Goal: Navigation & Orientation: Find specific page/section

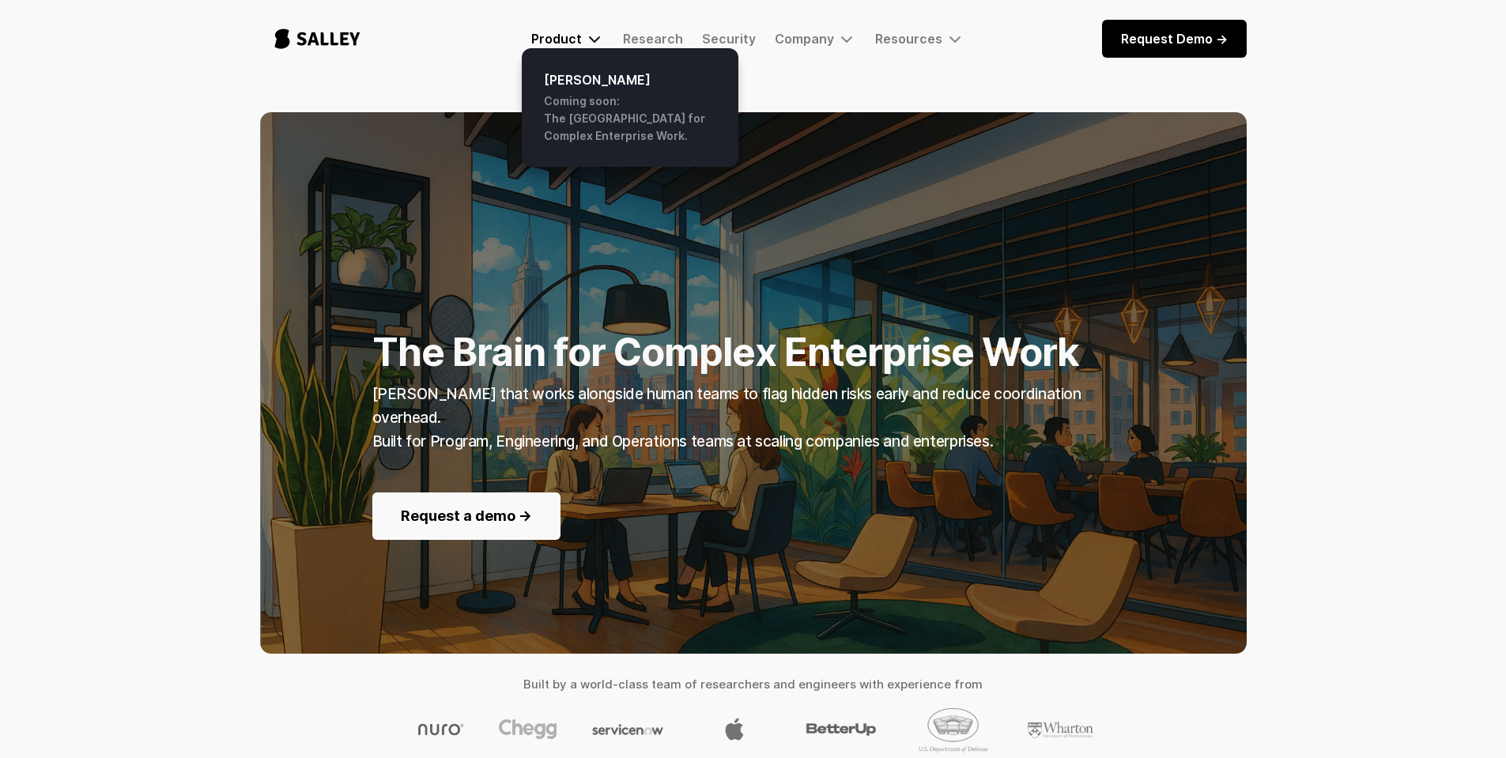
click at [590, 45] on img at bounding box center [594, 38] width 19 height 19
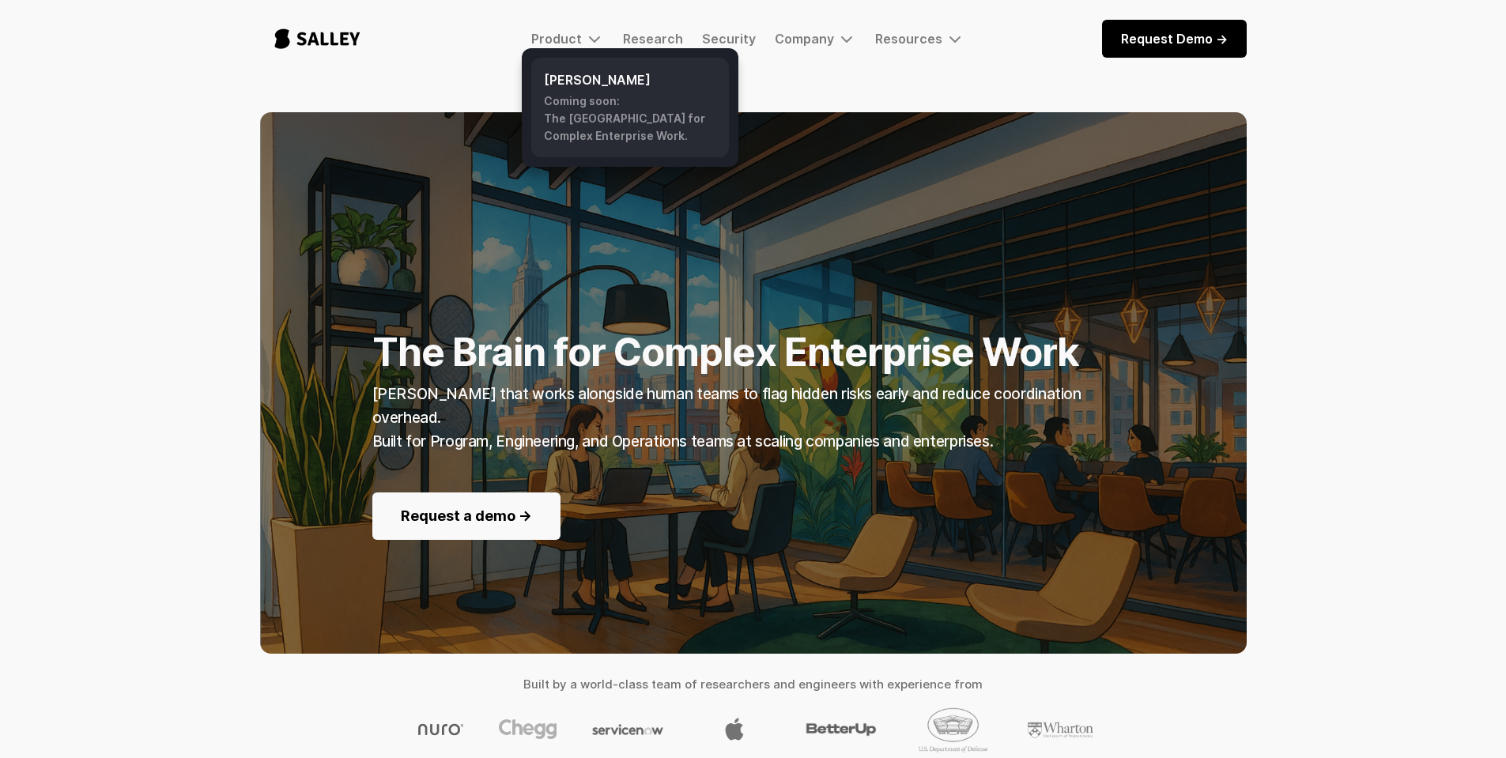
click at [573, 84] on h6 "[PERSON_NAME]" at bounding box center [630, 79] width 172 height 19
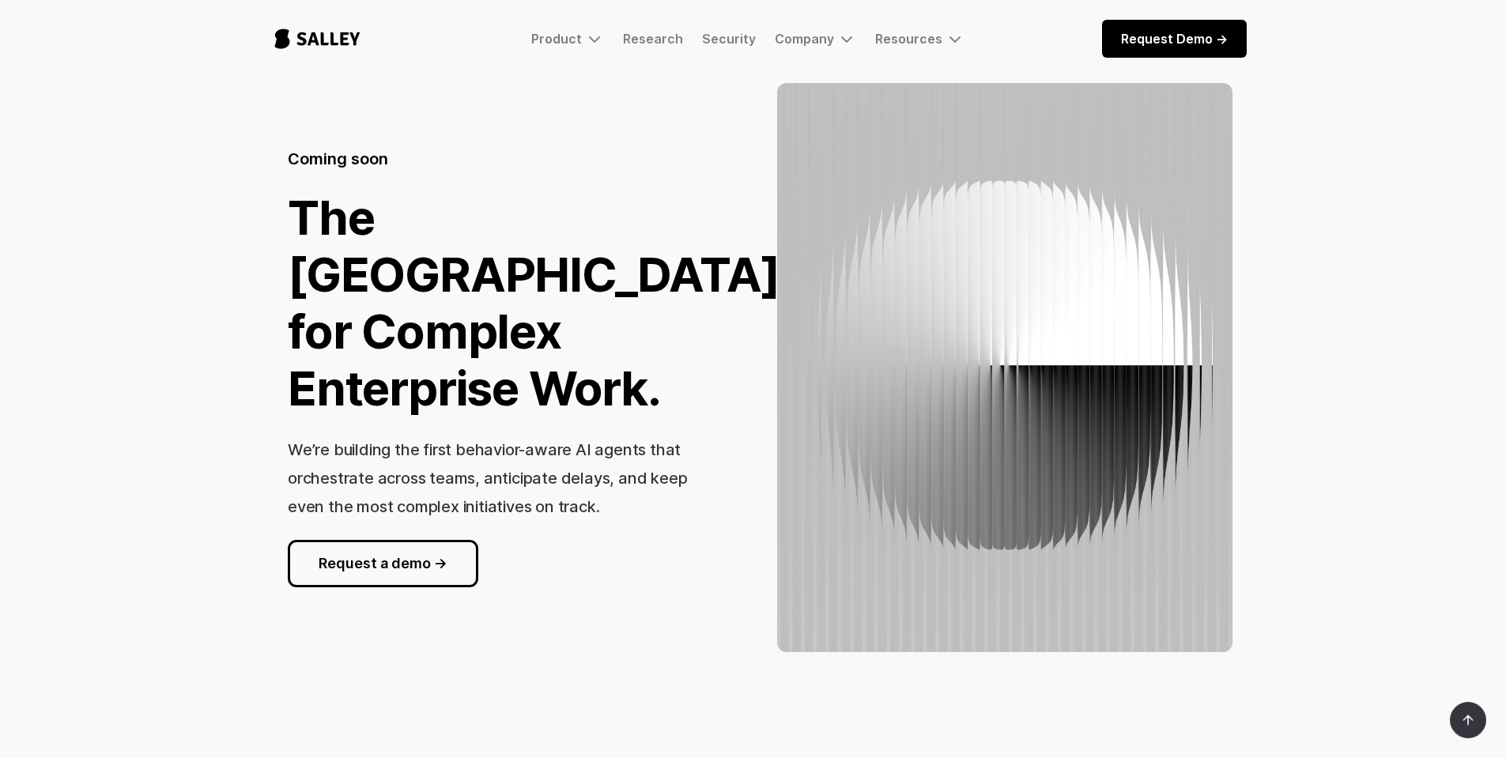
scroll to position [79, 0]
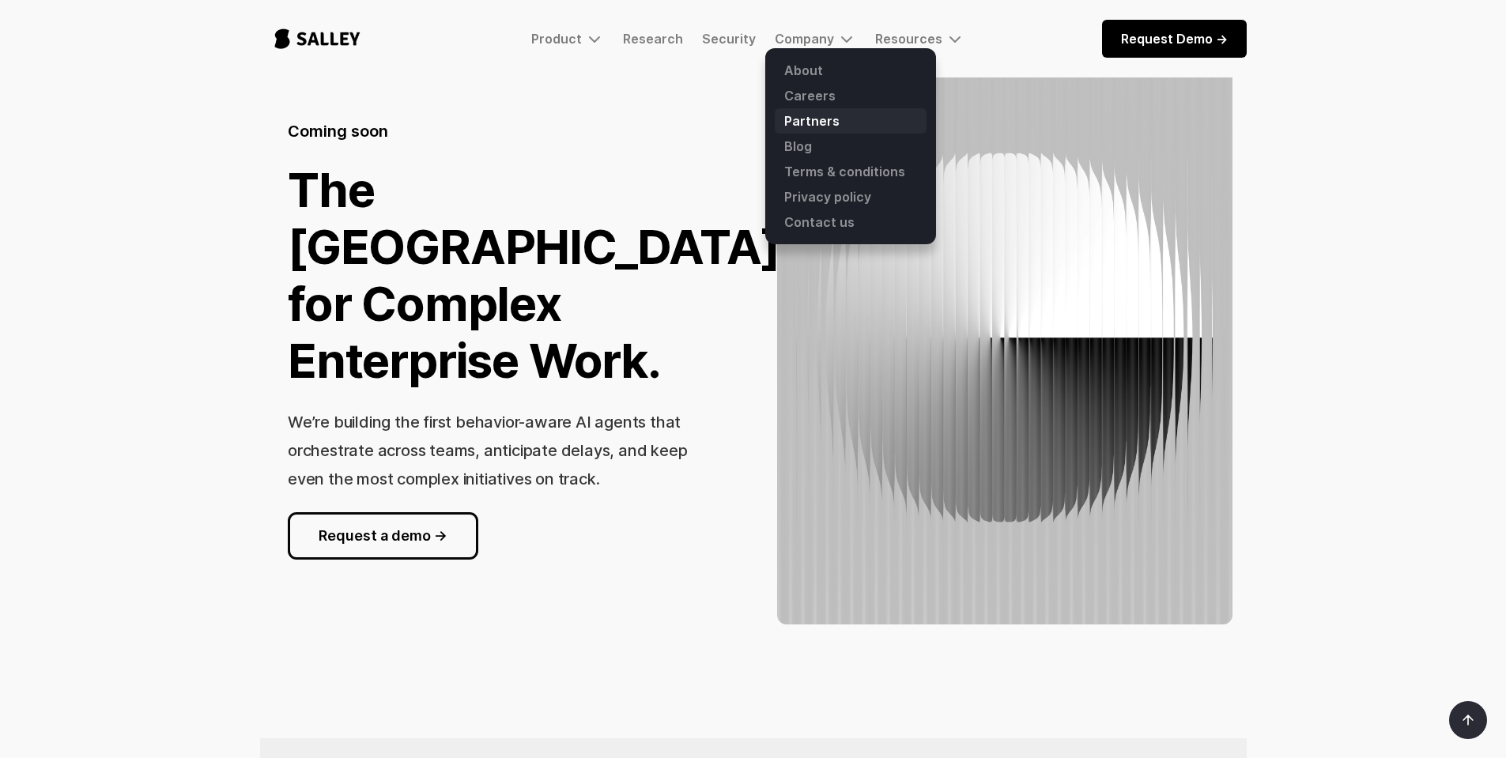
click at [793, 111] on link "Partners" at bounding box center [850, 120] width 152 height 25
